Goal: Task Accomplishment & Management: Use online tool/utility

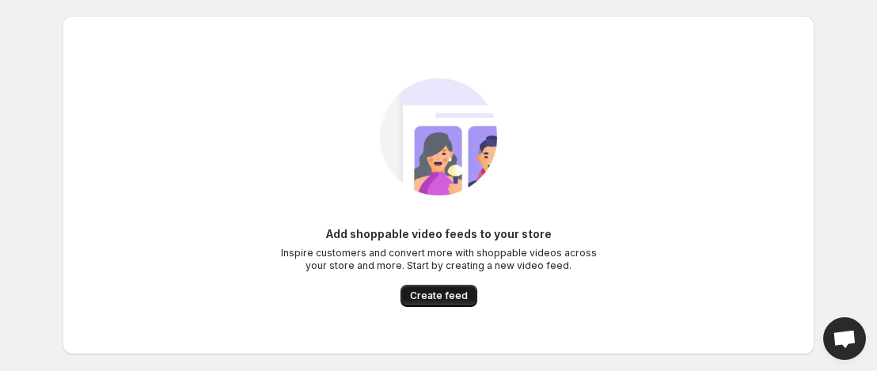
click at [429, 298] on span "Create feed" at bounding box center [439, 296] width 58 height 13
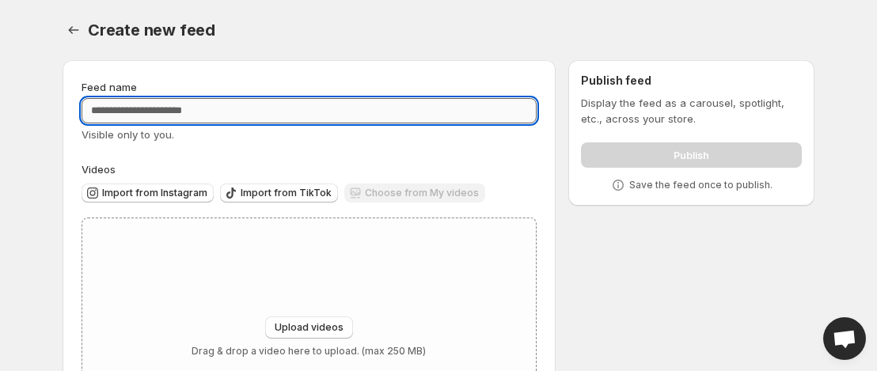
click at [348, 119] on input "Feed name" at bounding box center [308, 110] width 455 height 25
type input "**********"
click at [664, 260] on div "**********" at bounding box center [432, 270] width 764 height 447
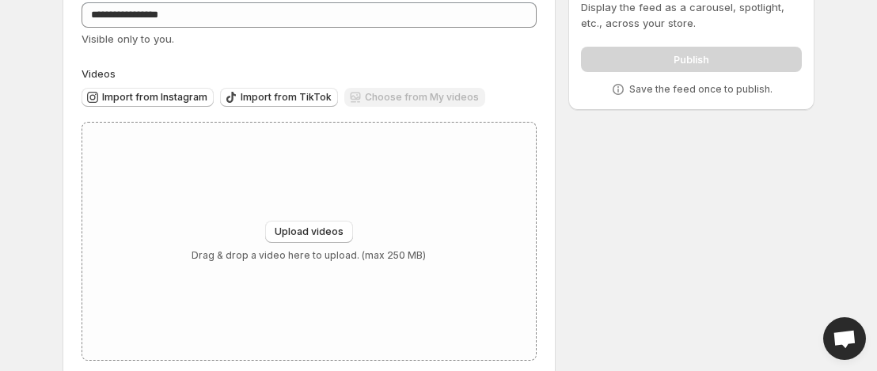
scroll to position [123, 0]
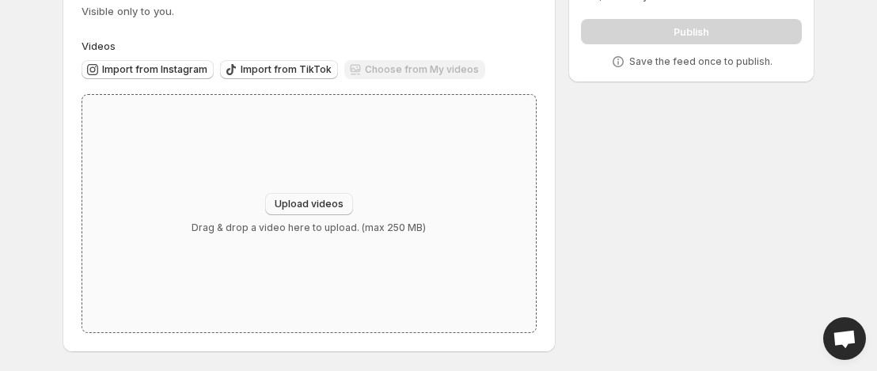
click at [320, 210] on span "Upload videos" at bounding box center [309, 204] width 69 height 13
click at [159, 73] on span "Import from Instagram" at bounding box center [154, 69] width 105 height 13
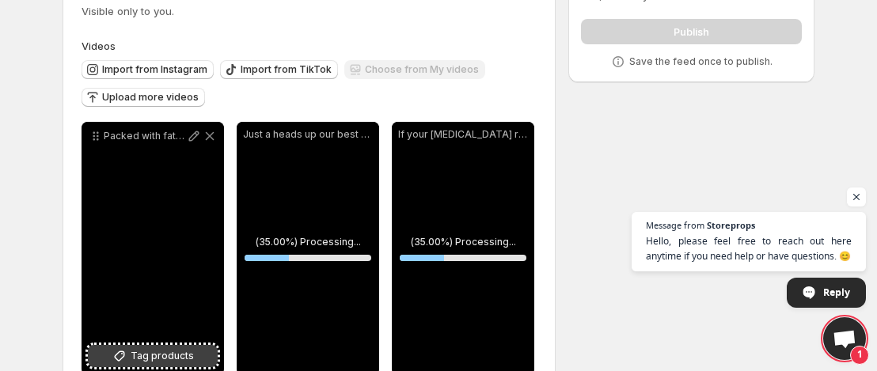
click at [158, 357] on span "Tag products" at bounding box center [162, 356] width 63 height 16
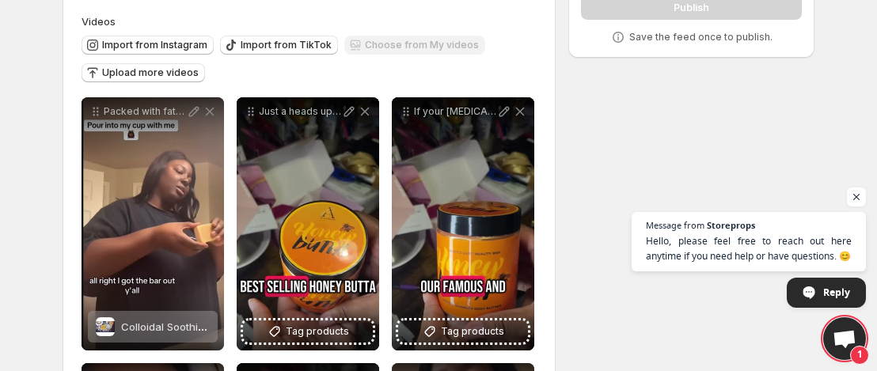
scroll to position [171, 0]
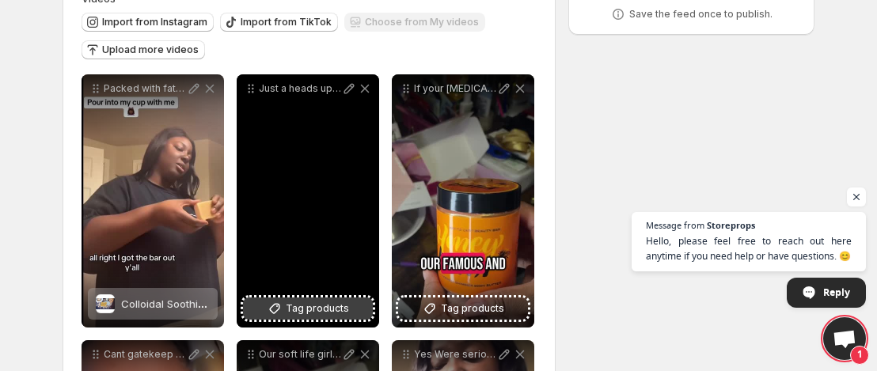
click at [312, 311] on span "Tag products" at bounding box center [317, 309] width 63 height 16
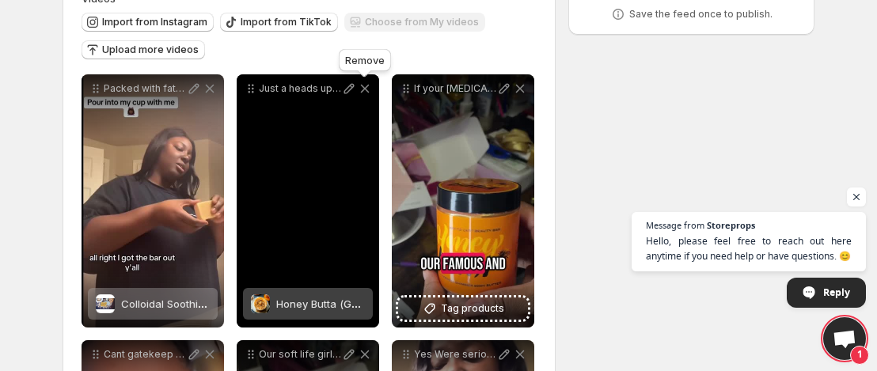
click at [369, 96] on icon at bounding box center [365, 89] width 16 height 16
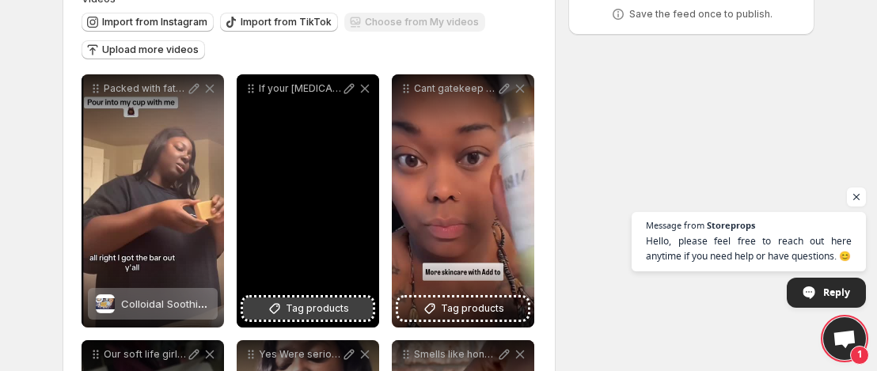
click at [332, 316] on span "Tag products" at bounding box center [317, 309] width 63 height 16
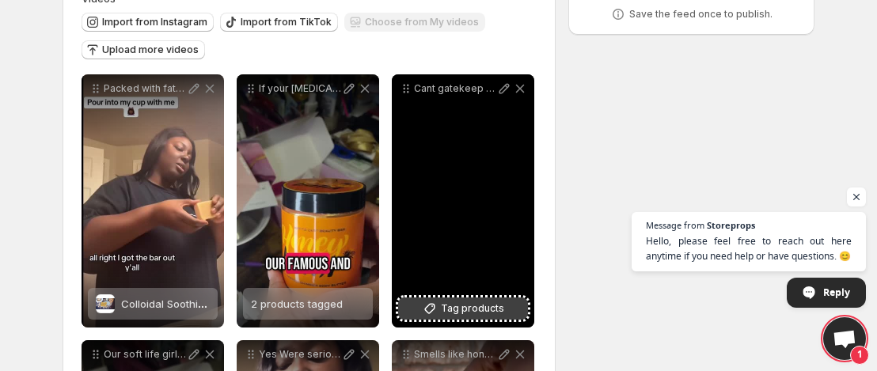
click at [479, 306] on span "Tag products" at bounding box center [472, 309] width 63 height 16
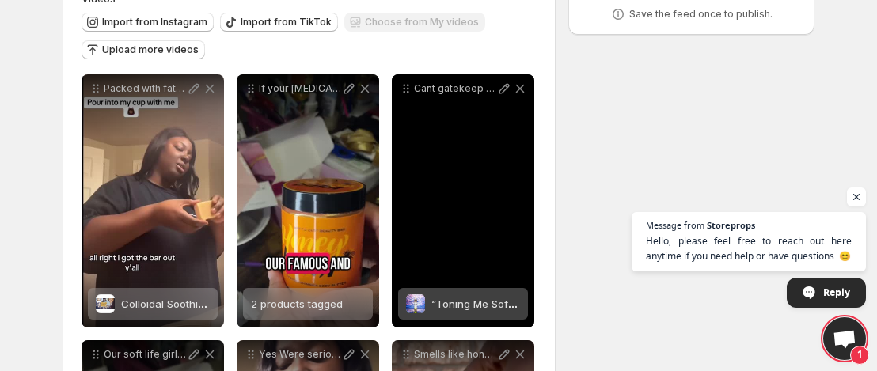
click at [468, 305] on span "“Toning Me Softly” Cucumber Water & Aloe [PERSON_NAME] Face Toner" at bounding box center [610, 303] width 359 height 13
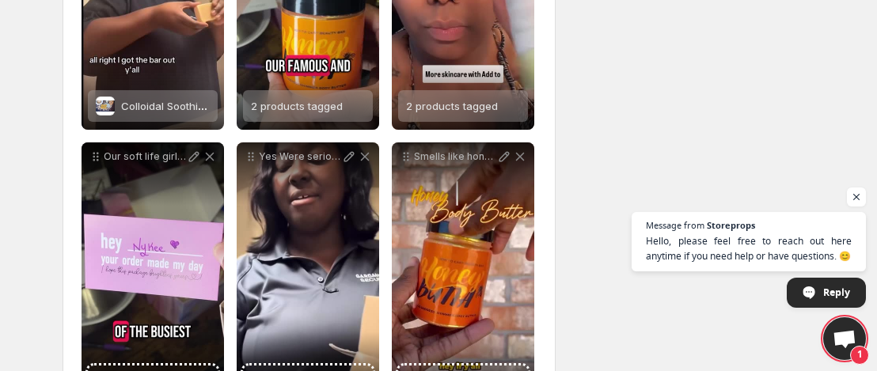
scroll to position [392, 0]
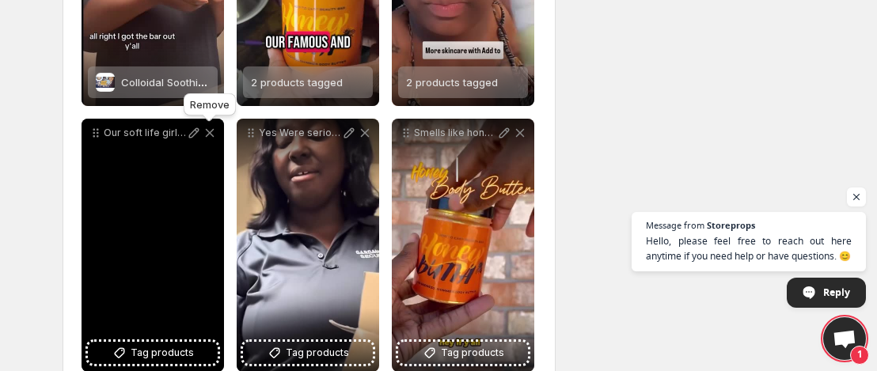
click at [210, 138] on icon at bounding box center [210, 133] width 16 height 16
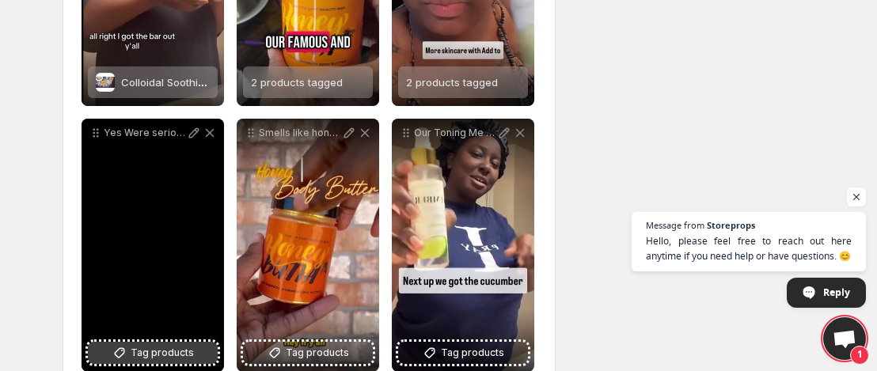
click at [168, 342] on button "Tag products" at bounding box center [153, 353] width 130 height 22
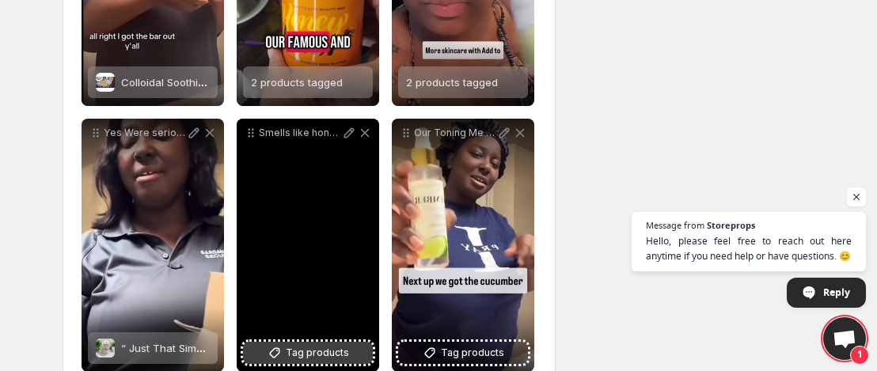
click at [338, 356] on span "Tag products" at bounding box center [317, 353] width 63 height 16
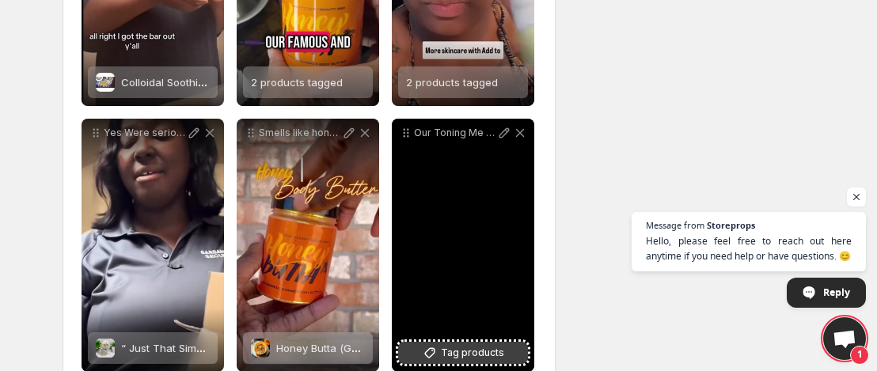
click at [487, 355] on span "Tag products" at bounding box center [472, 353] width 63 height 16
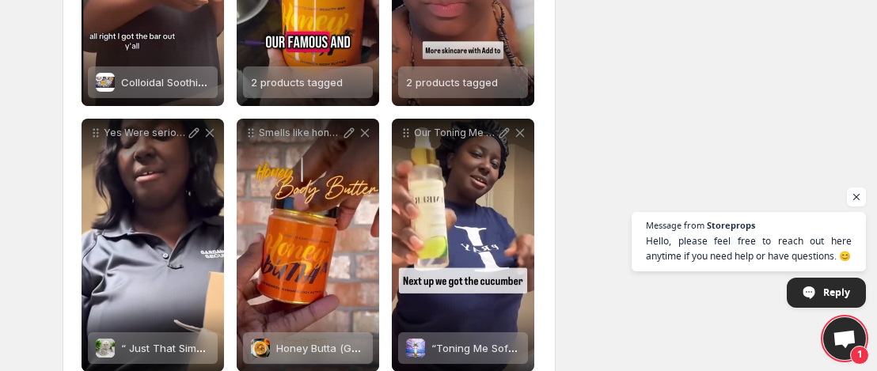
click at [628, 329] on div "**********" at bounding box center [432, 165] width 764 height 1021
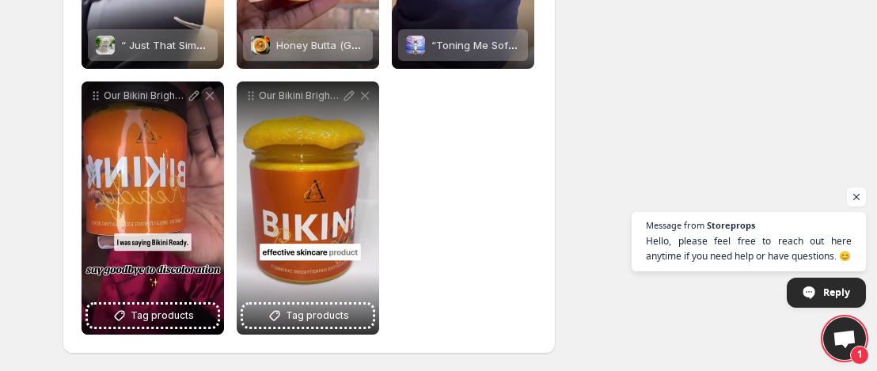
scroll to position [697, 0]
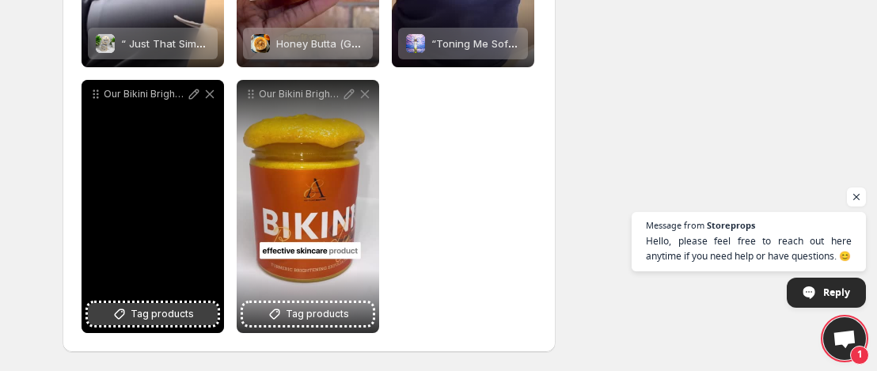
click at [125, 307] on icon at bounding box center [120, 314] width 16 height 16
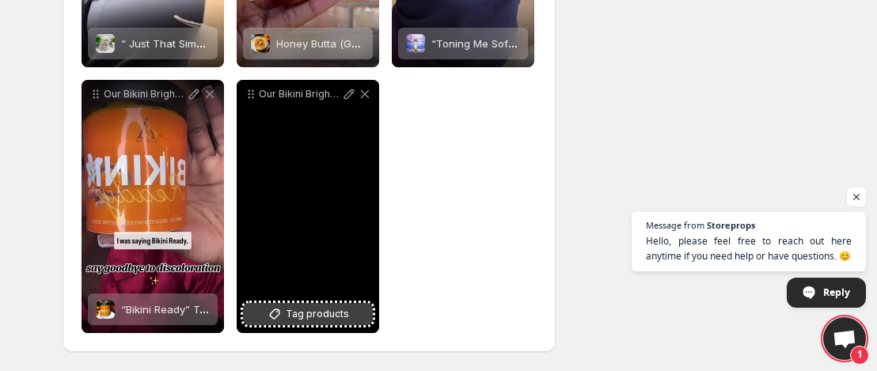
click at [339, 313] on span "Tag products" at bounding box center [317, 314] width 63 height 16
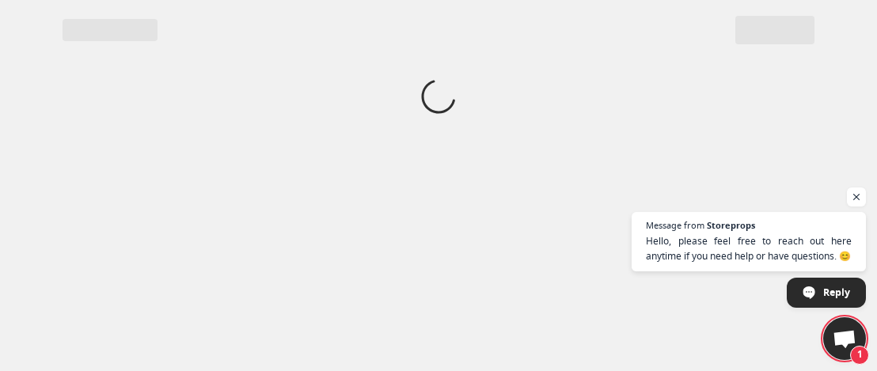
scroll to position [0, 0]
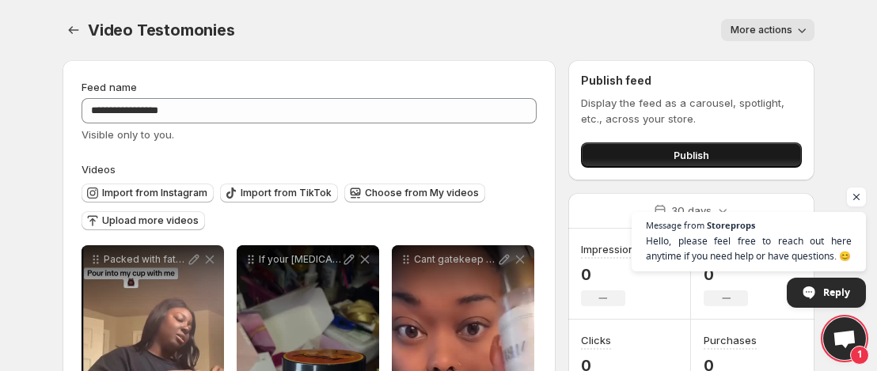
click at [716, 150] on button "Publish" at bounding box center [691, 154] width 221 height 25
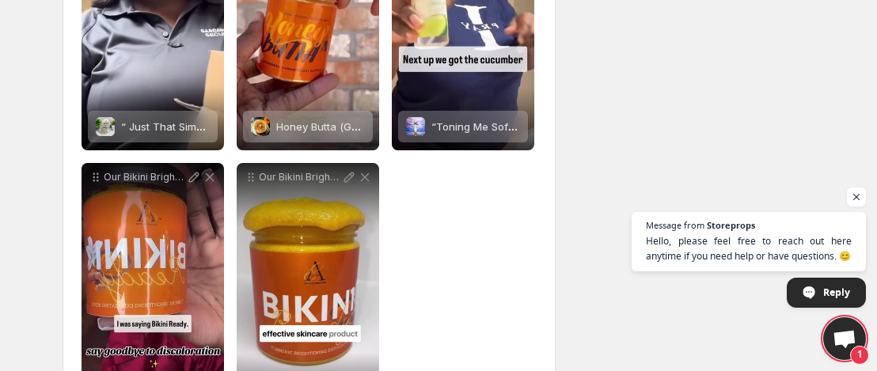
scroll to position [612, 0]
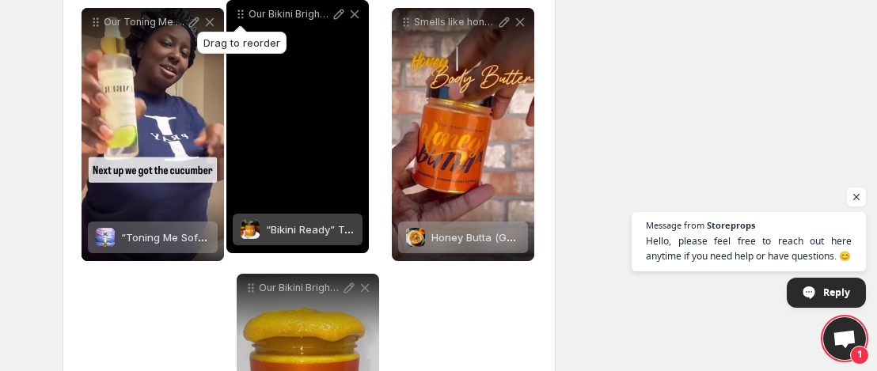
drag, startPoint x: 97, startPoint y: 184, endPoint x: 243, endPoint y: 21, distance: 219.7
click at [242, 12] on icon at bounding box center [241, 14] width 16 height 16
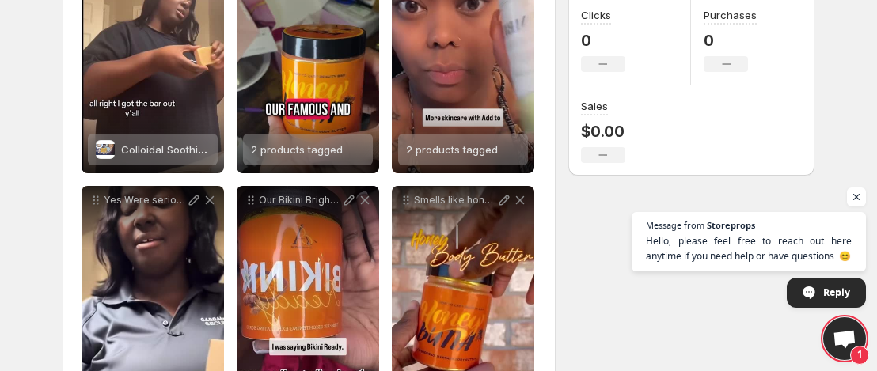
scroll to position [314, 0]
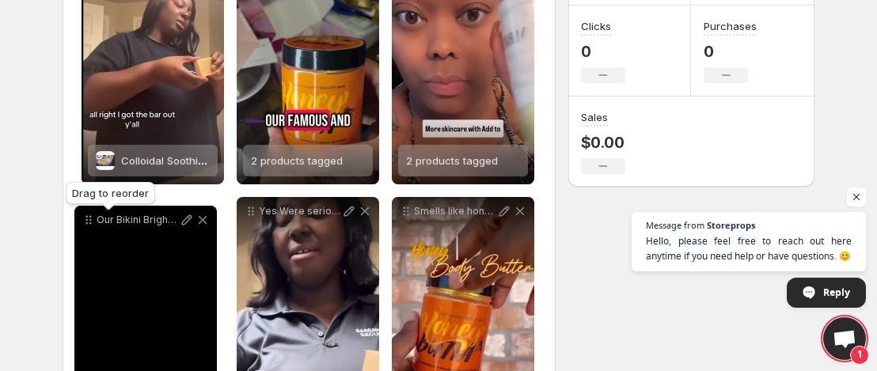
drag, startPoint x: 248, startPoint y: 213, endPoint x: 86, endPoint y: 221, distance: 162.4
click at [86, 221] on icon at bounding box center [89, 220] width 16 height 16
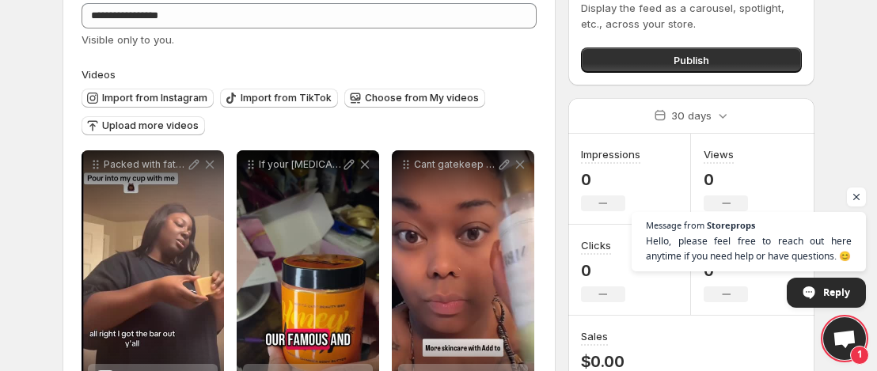
scroll to position [78, 0]
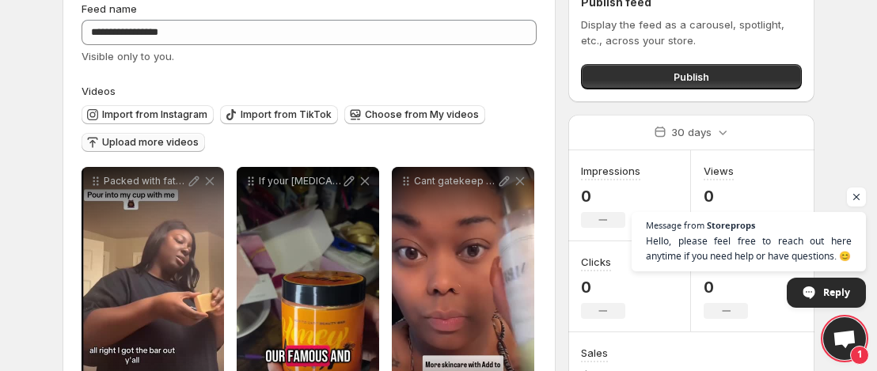
click at [142, 150] on button "Upload more videos" at bounding box center [142, 142] width 123 height 19
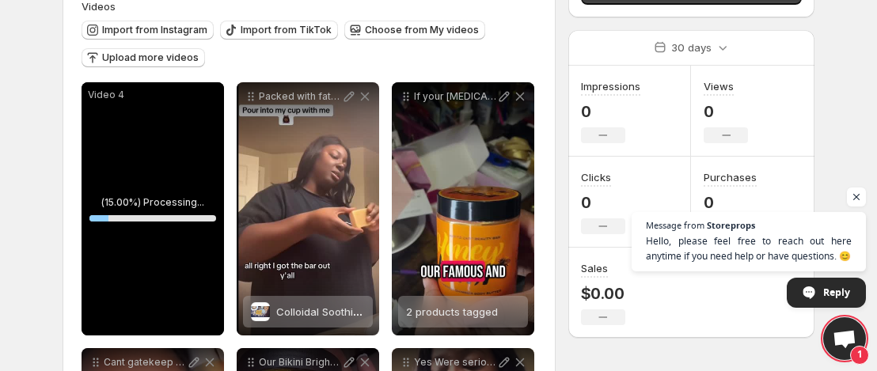
scroll to position [174, 0]
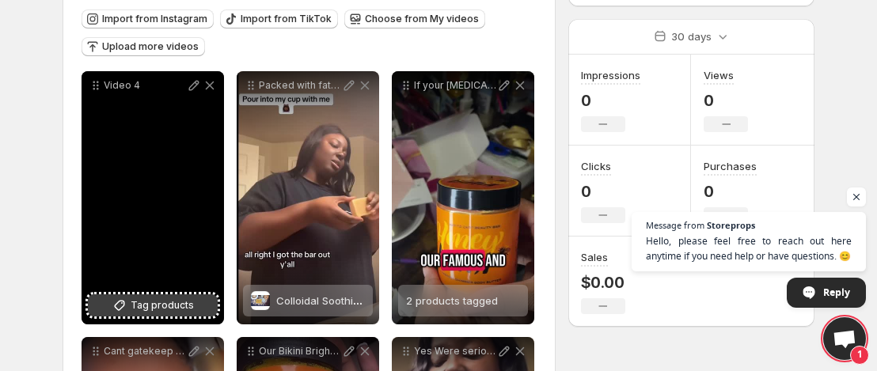
click at [156, 305] on span "Tag products" at bounding box center [162, 305] width 63 height 16
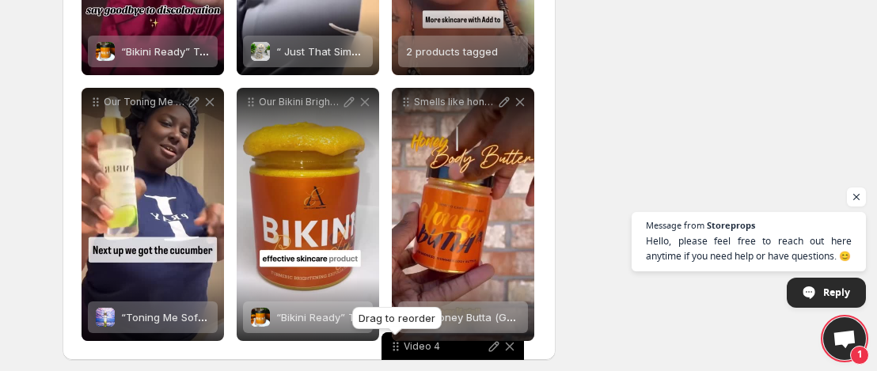
scroll to position [697, 0]
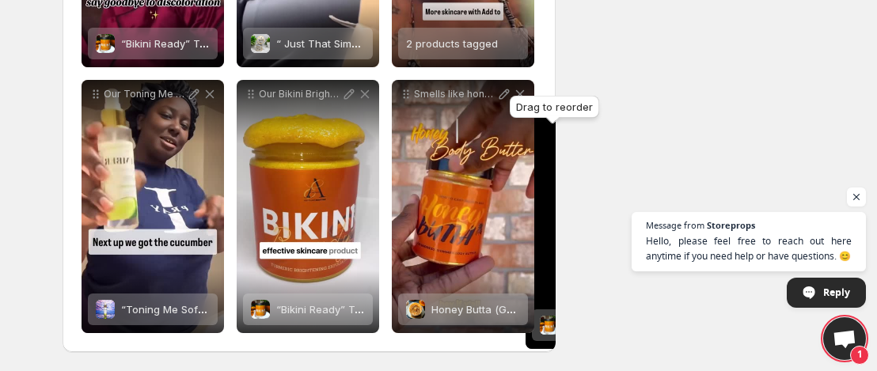
drag, startPoint x: 97, startPoint y: 89, endPoint x: 540, endPoint y: 112, distance: 442.9
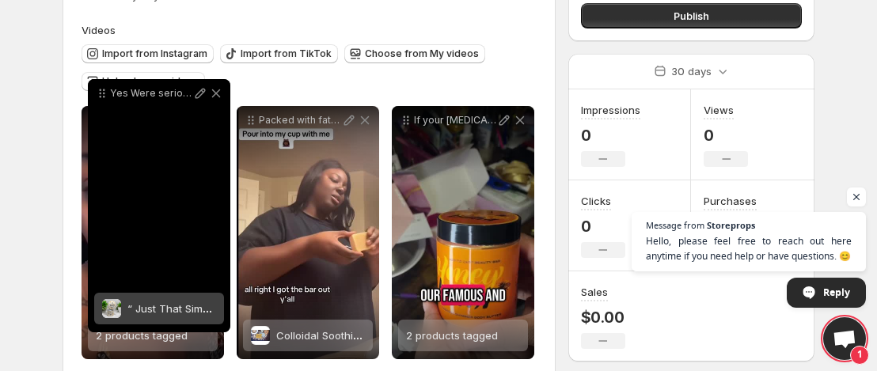
scroll to position [138, 0]
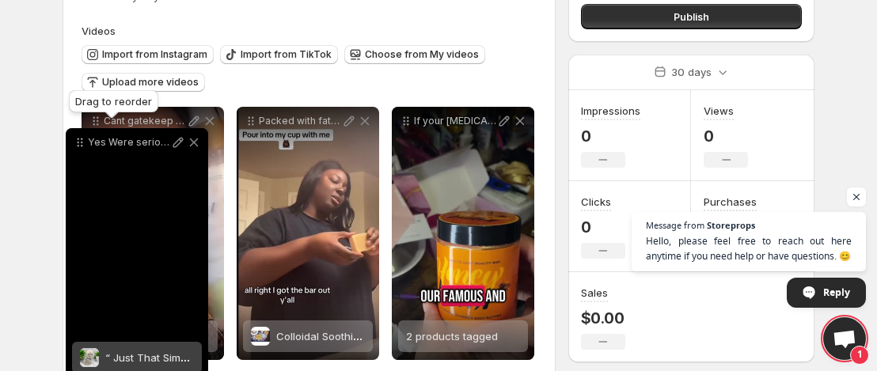
drag, startPoint x: 249, startPoint y: 324, endPoint x: 82, endPoint y: 142, distance: 247.5
click at [80, 143] on icon at bounding box center [80, 143] width 16 height 16
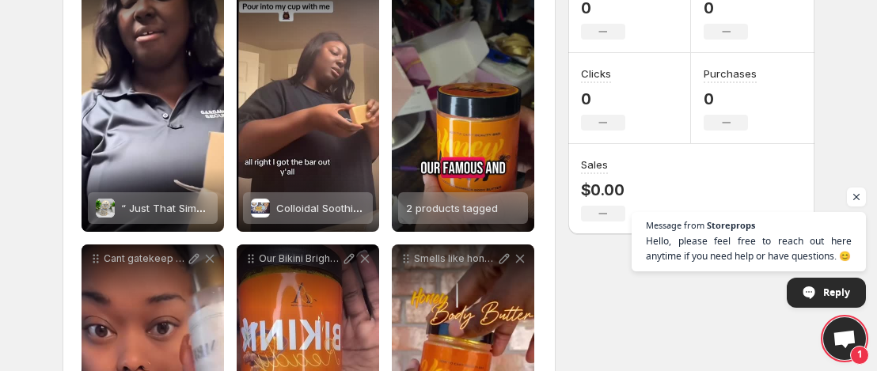
scroll to position [251, 0]
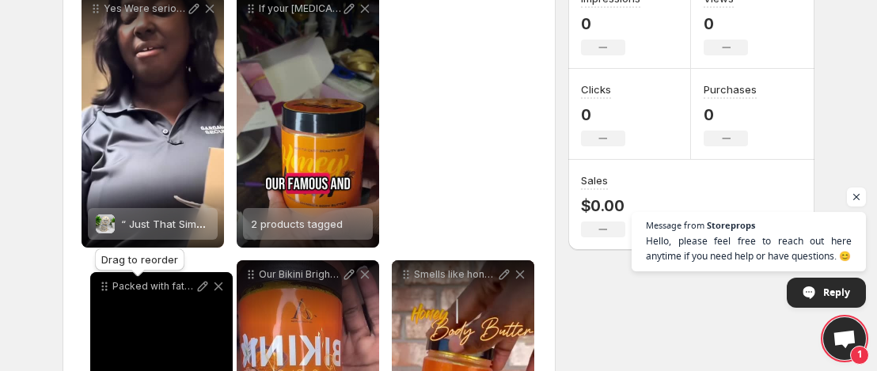
drag, startPoint x: 252, startPoint y: 10, endPoint x: 122, endPoint y: 264, distance: 285.6
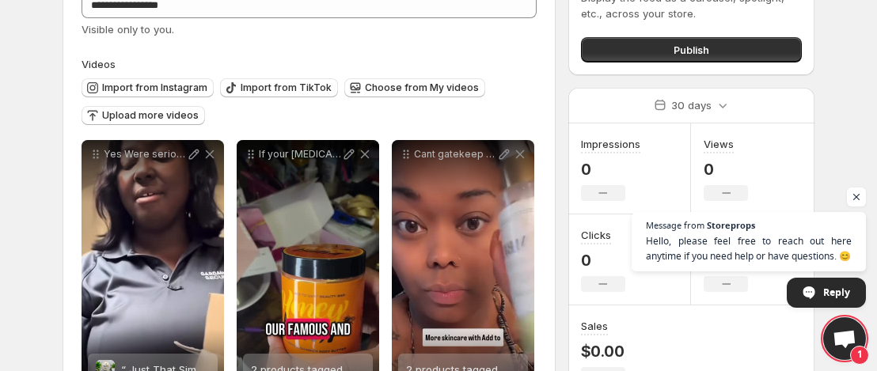
scroll to position [99, 0]
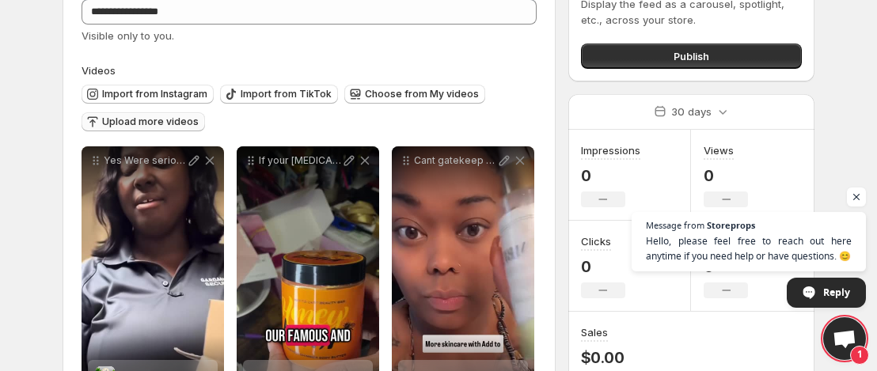
click at [172, 121] on span "Upload more videos" at bounding box center [150, 122] width 97 height 13
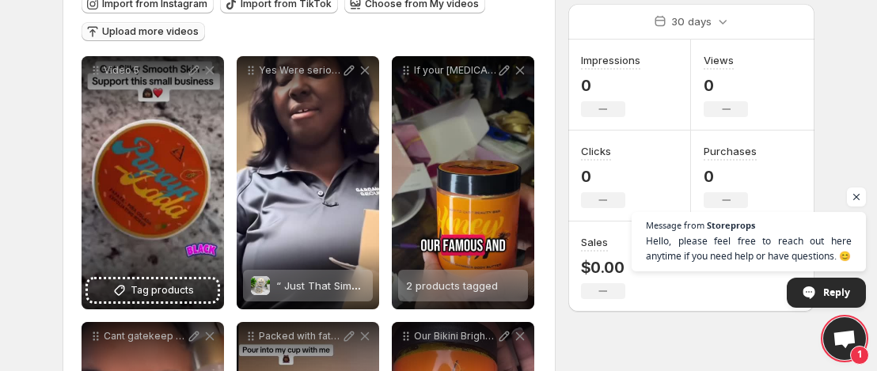
scroll to position [225, 0]
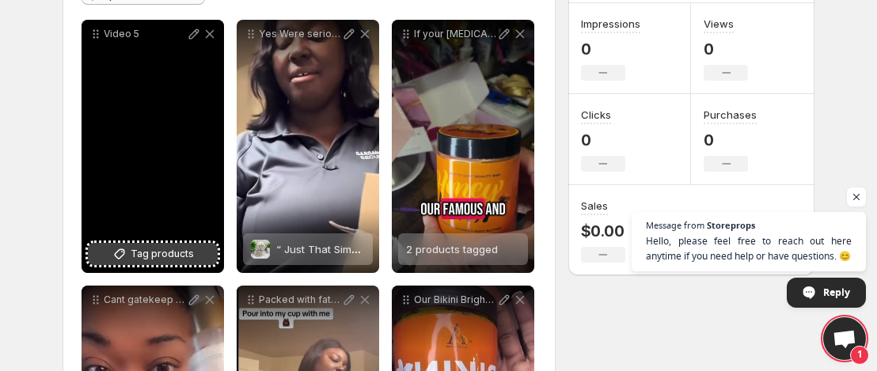
click at [173, 251] on span "Tag products" at bounding box center [162, 254] width 63 height 16
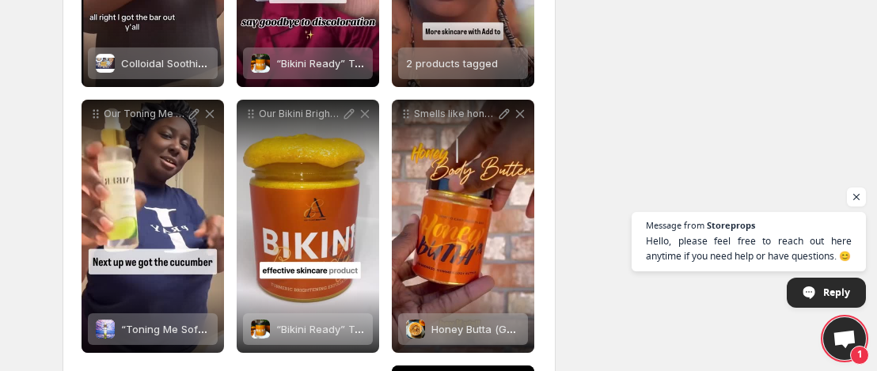
scroll to position [706, 0]
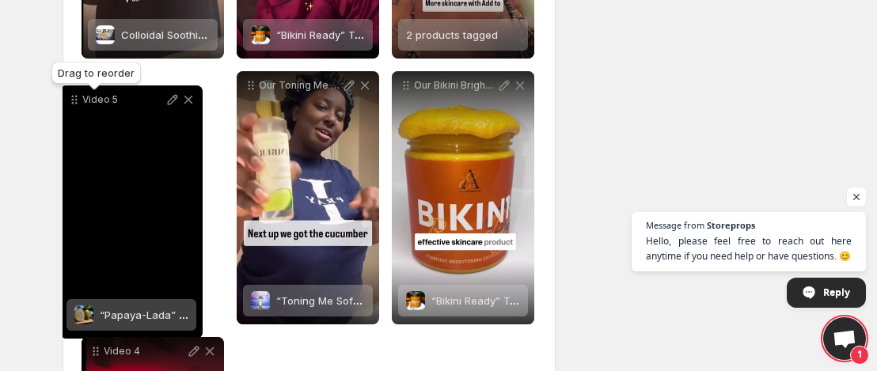
drag, startPoint x: 237, startPoint y: 191, endPoint x: 76, endPoint y: 100, distance: 184.6
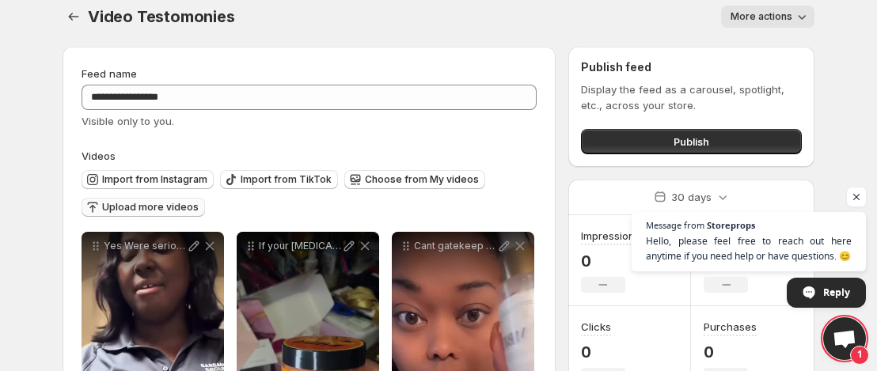
scroll to position [22, 0]
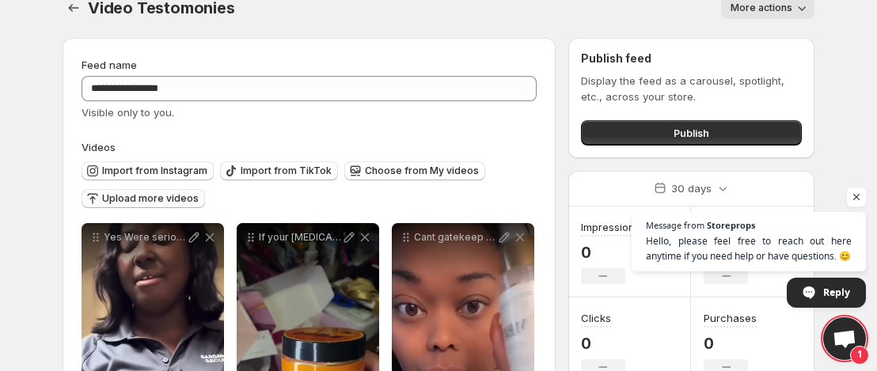
click at [148, 198] on span "Upload more videos" at bounding box center [150, 198] width 97 height 13
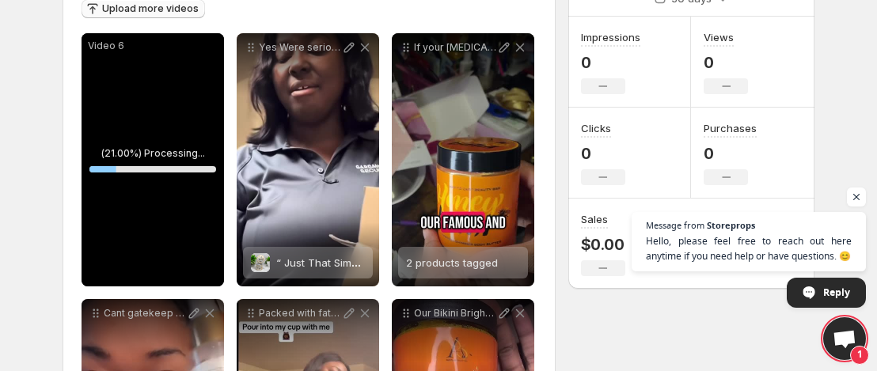
scroll to position [209, 0]
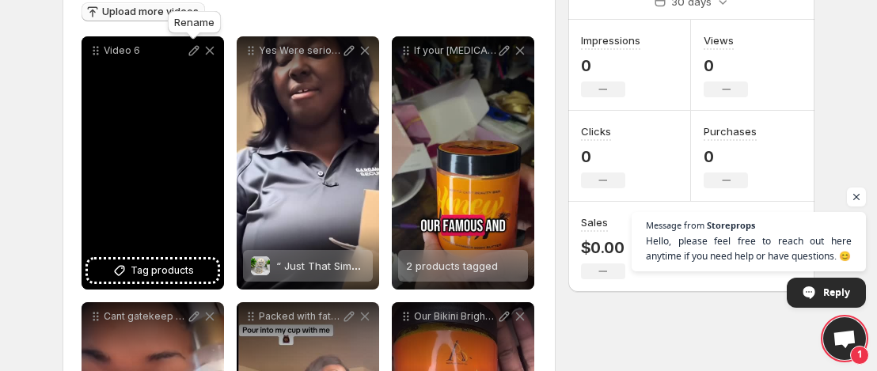
click at [192, 53] on icon at bounding box center [194, 51] width 16 height 16
click at [210, 50] on icon at bounding box center [210, 51] width 9 height 9
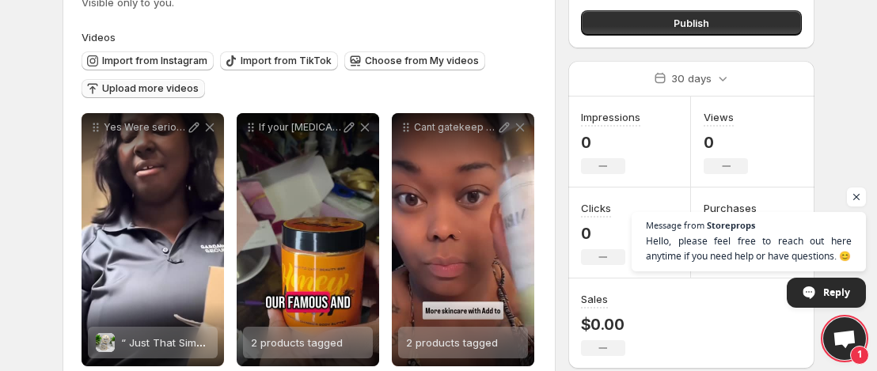
scroll to position [127, 0]
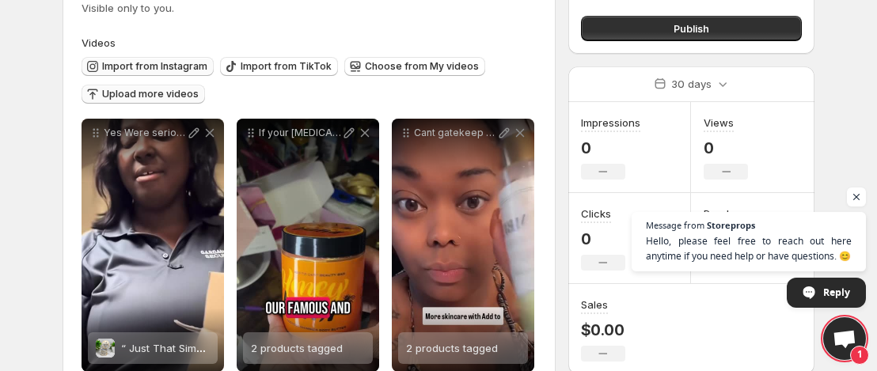
click at [152, 72] on span "Import from Instagram" at bounding box center [154, 66] width 105 height 13
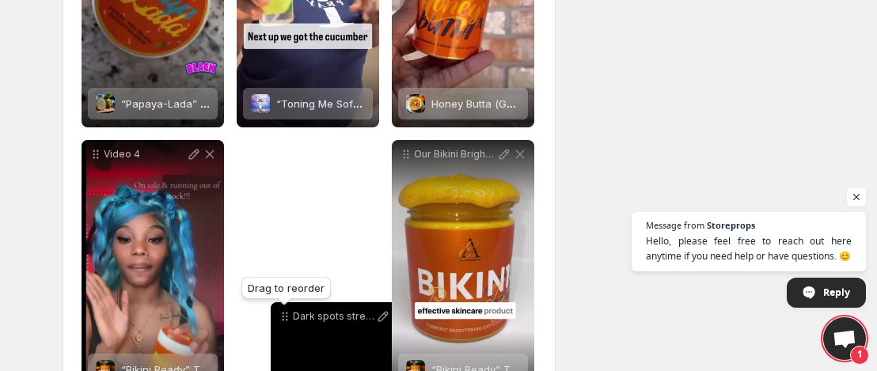
scroll to position [905, 0]
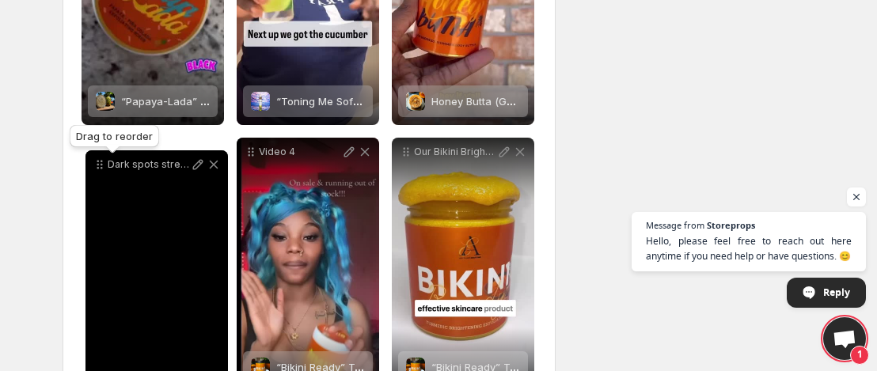
drag, startPoint x: 94, startPoint y: 11, endPoint x: 98, endPoint y: 168, distance: 156.7
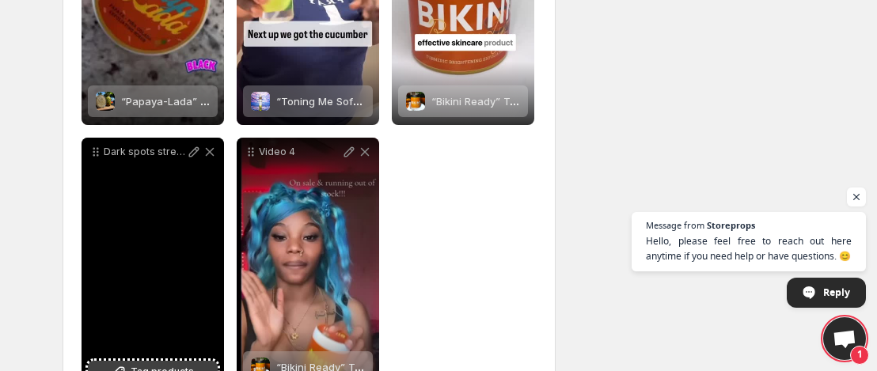
click at [171, 366] on span "Tag products" at bounding box center [162, 372] width 63 height 16
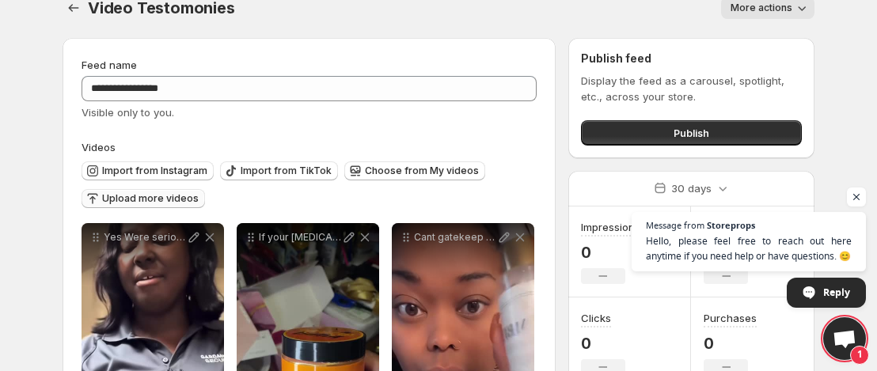
scroll to position [0, 0]
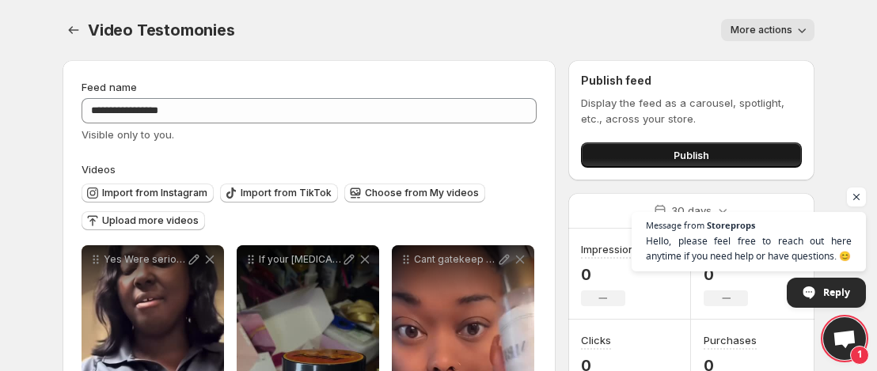
click at [657, 153] on button "Publish" at bounding box center [691, 154] width 221 height 25
click at [676, 151] on span "Publish" at bounding box center [691, 155] width 36 height 16
click at [159, 198] on span "Import from Instagram" at bounding box center [154, 193] width 105 height 13
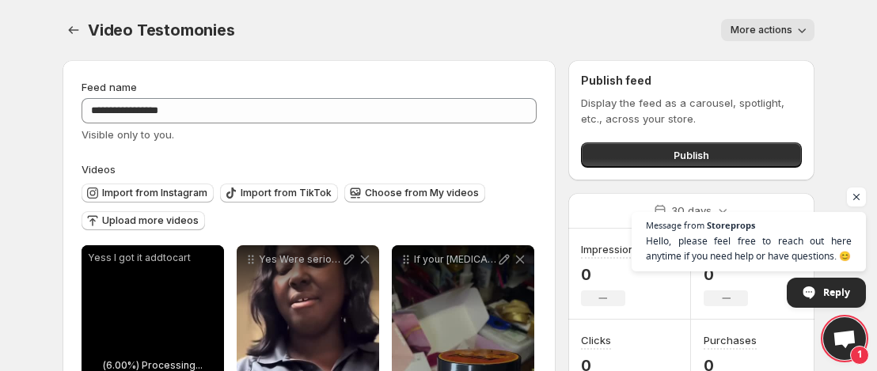
scroll to position [130, 0]
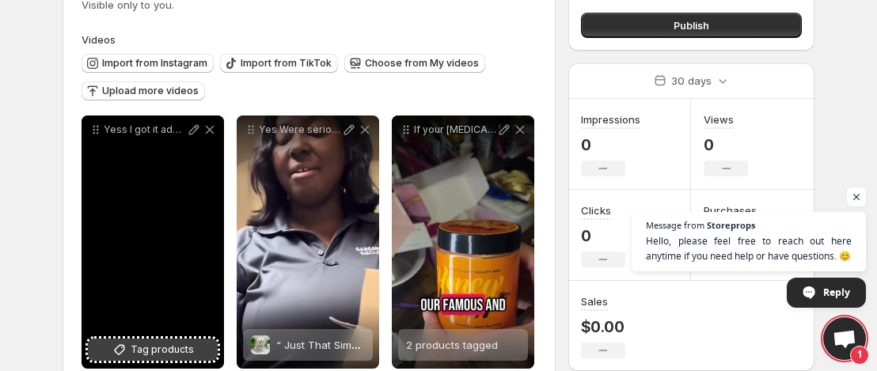
click at [161, 348] on span "Tag products" at bounding box center [162, 350] width 63 height 16
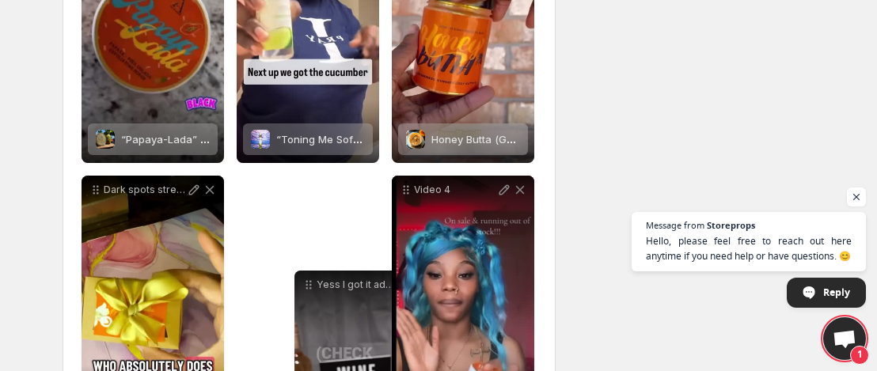
scroll to position [963, 0]
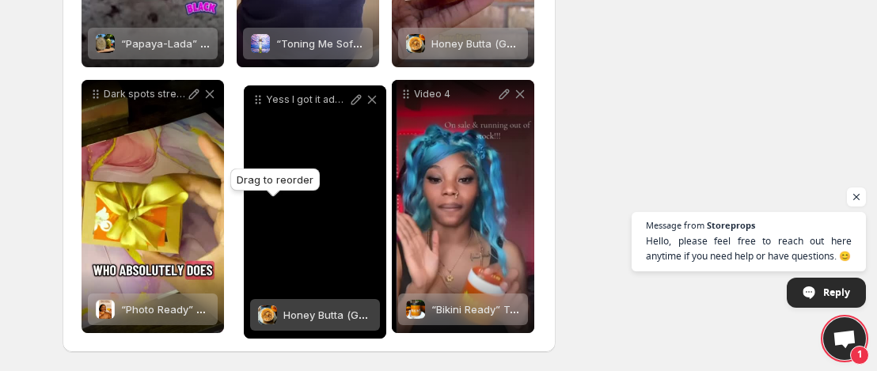
drag, startPoint x: 94, startPoint y: 93, endPoint x: 256, endPoint y: 102, distance: 162.4
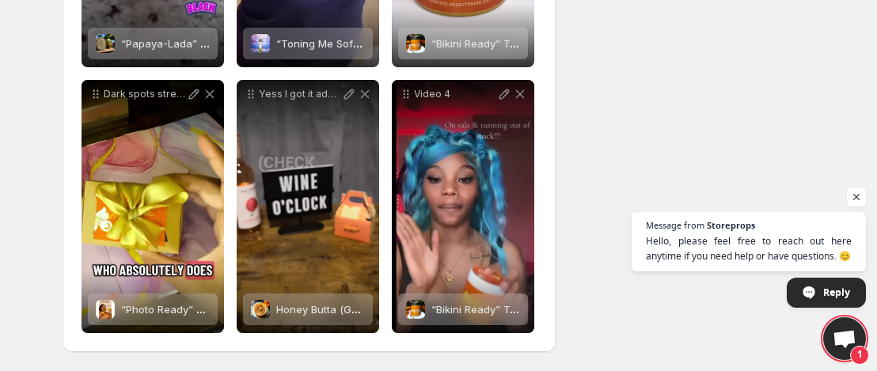
scroll to position [0, 0]
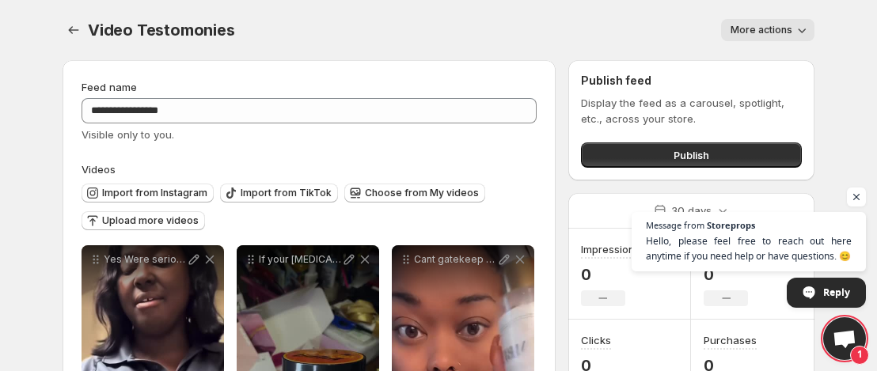
click at [513, 3] on div "Video Testomonies. This page is ready Video Testomonies More actions More actio…" at bounding box center [439, 30] width 752 height 60
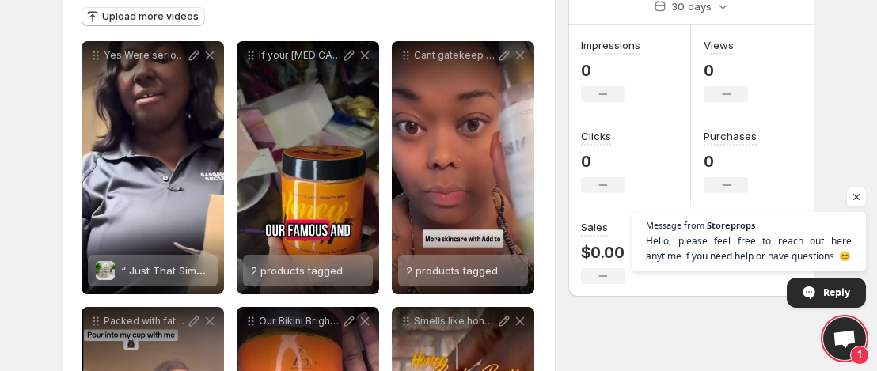
scroll to position [222, 0]
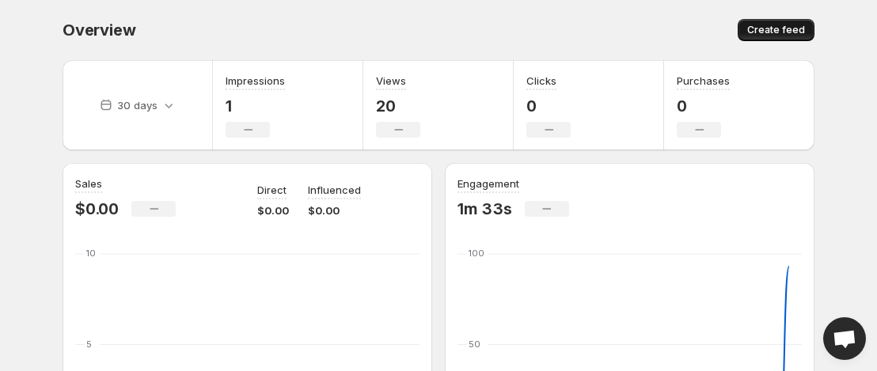
click at [768, 34] on span "Create feed" at bounding box center [776, 30] width 58 height 13
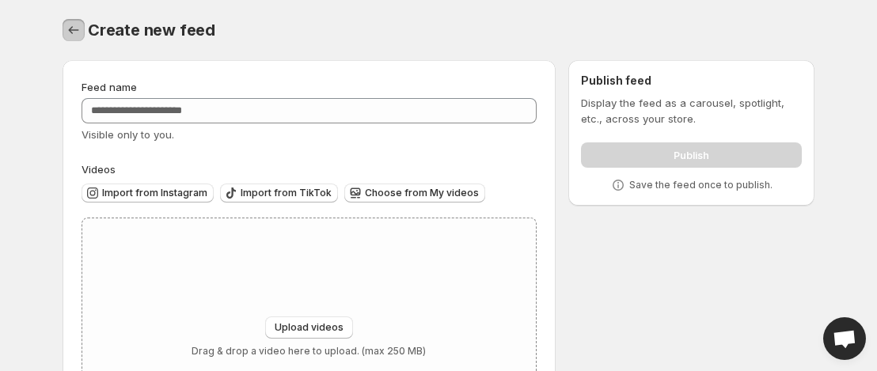
click at [77, 29] on icon "Settings" at bounding box center [74, 30] width 16 height 16
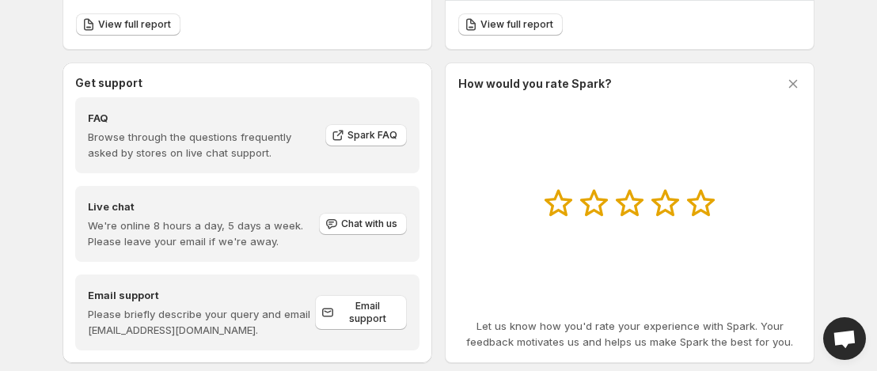
scroll to position [834, 0]
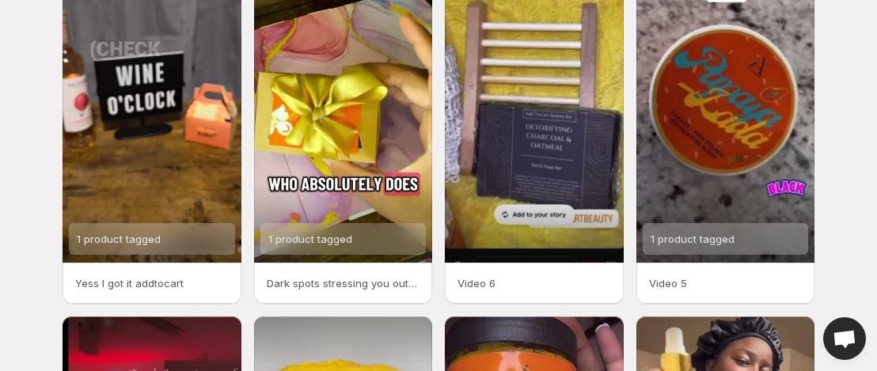
scroll to position [89, 0]
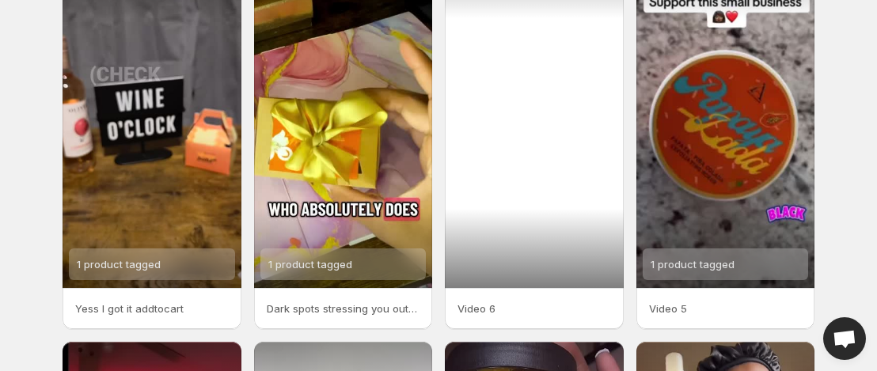
click at [602, 6] on div at bounding box center [534, 129] width 179 height 317
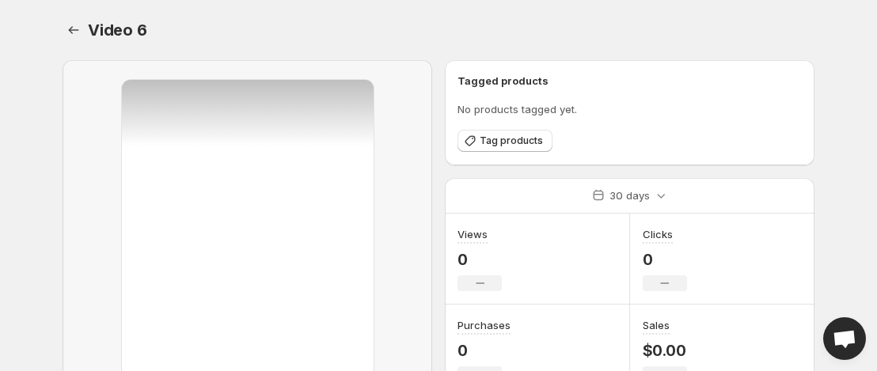
click at [462, 64] on div "Tagged products No products tagged yet. Tag products" at bounding box center [629, 112] width 369 height 105
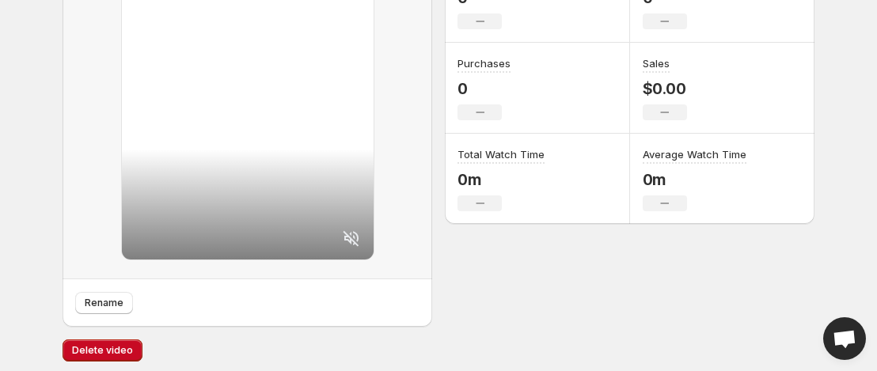
scroll to position [268, 0]
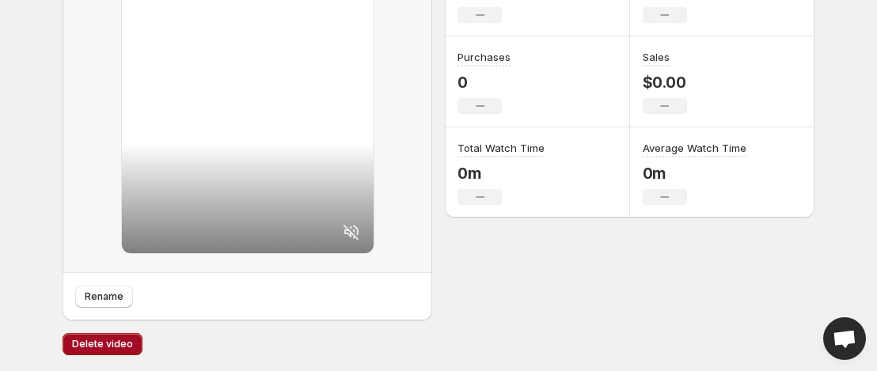
click at [100, 349] on span "Delete video" at bounding box center [102, 344] width 61 height 13
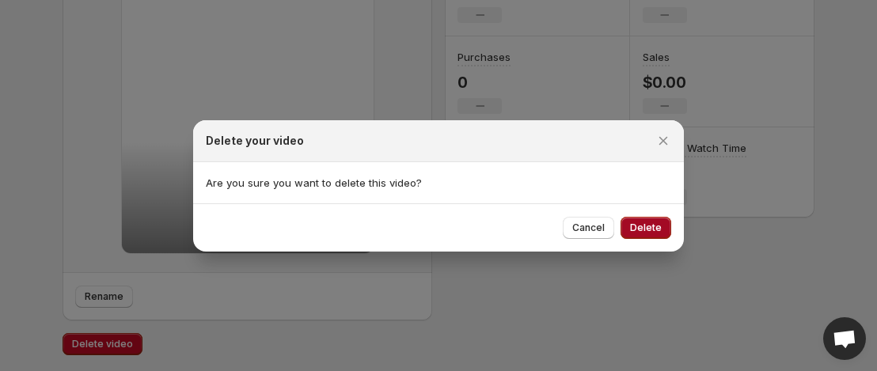
click at [631, 222] on button "Delete" at bounding box center [645, 228] width 51 height 22
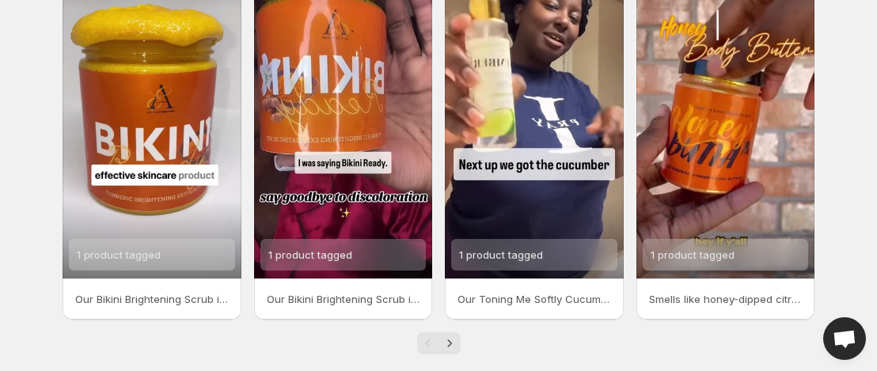
scroll to position [491, 0]
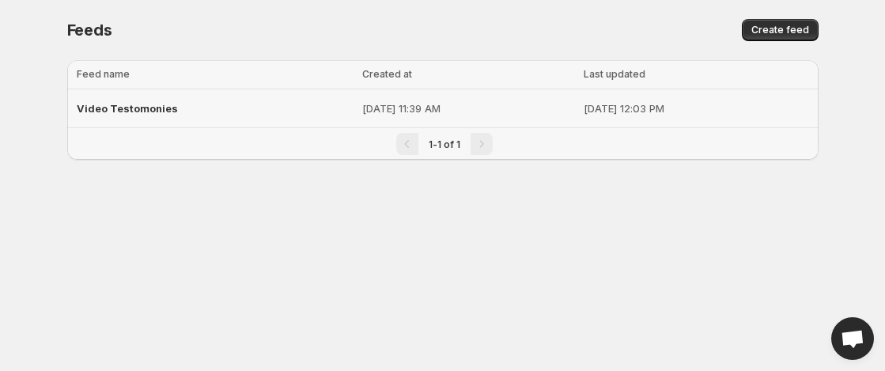
click at [449, 104] on p "Aug 15, 2025, 11:39 AM" at bounding box center [468, 108] width 212 height 16
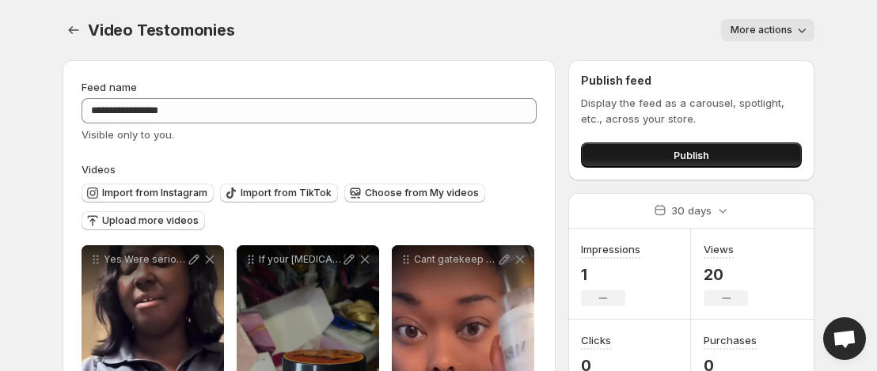
click at [690, 162] on span "Publish" at bounding box center [691, 155] width 36 height 16
